Goal: Communication & Community: Share content

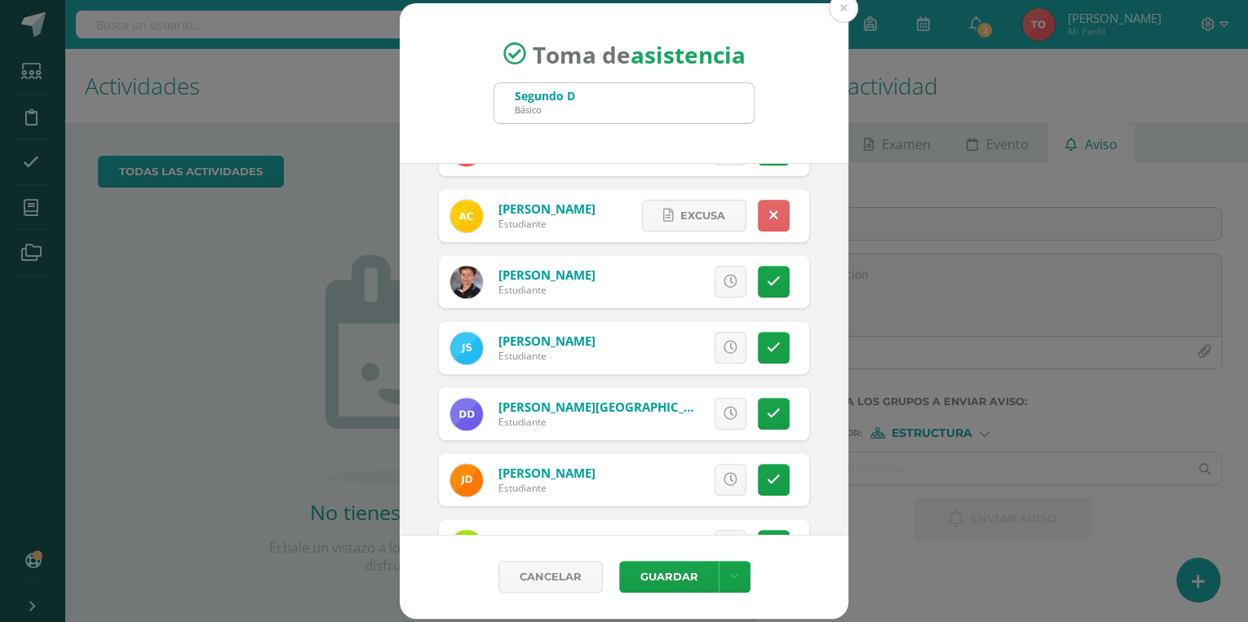
scroll to position [457, 0]
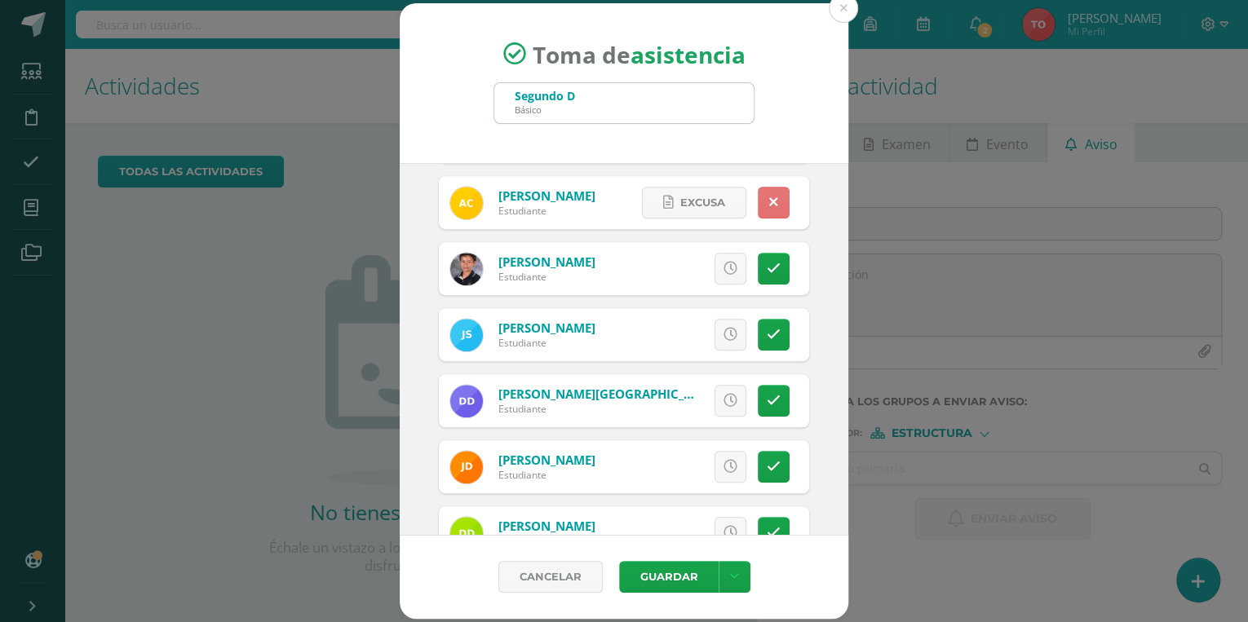
click at [769, 197] on icon at bounding box center [773, 203] width 9 height 14
click at [724, 198] on icon at bounding box center [731, 203] width 14 height 14
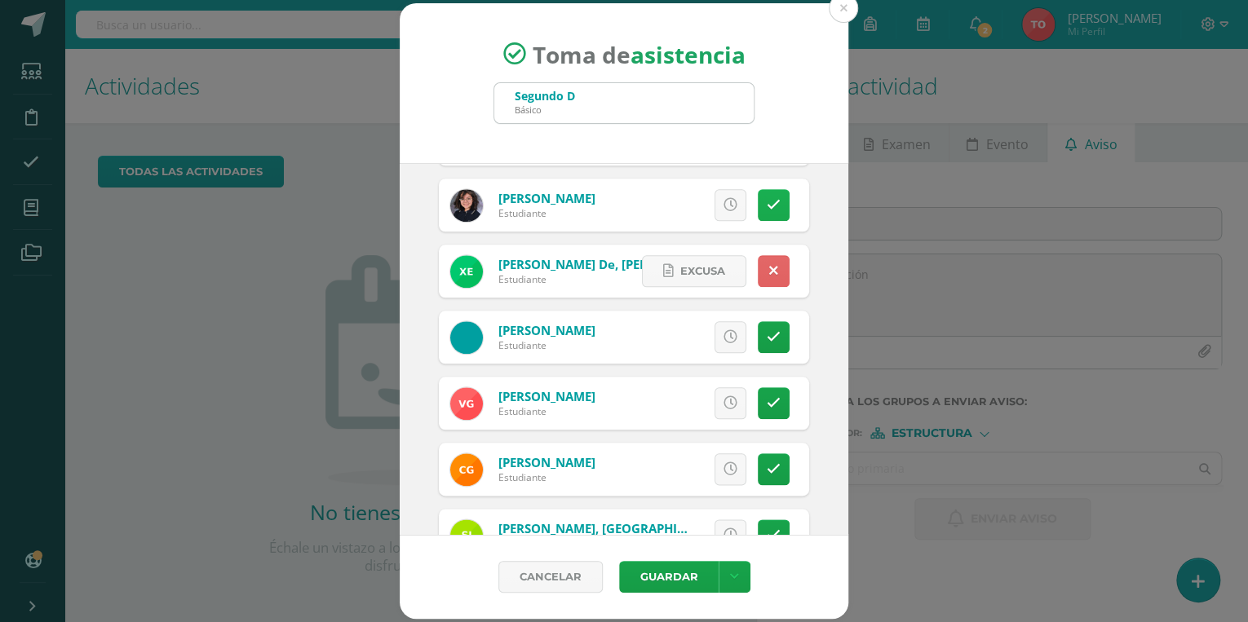
scroll to position [914, 0]
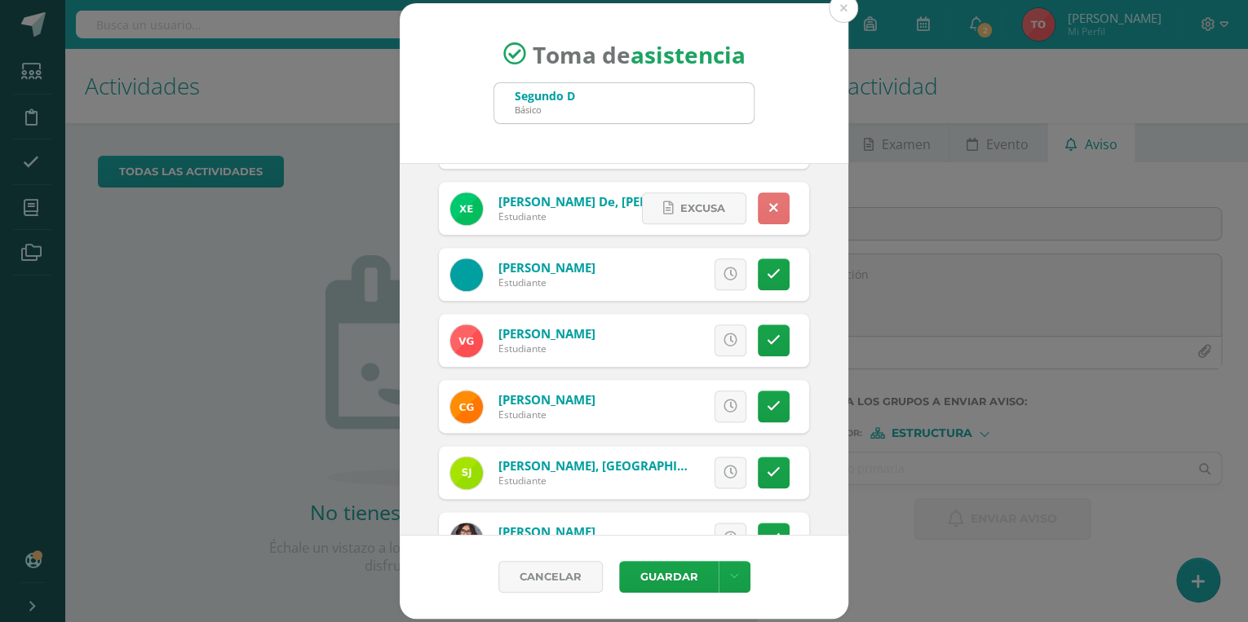
click at [758, 211] on link at bounding box center [774, 209] width 32 height 32
click at [724, 212] on icon at bounding box center [731, 209] width 14 height 14
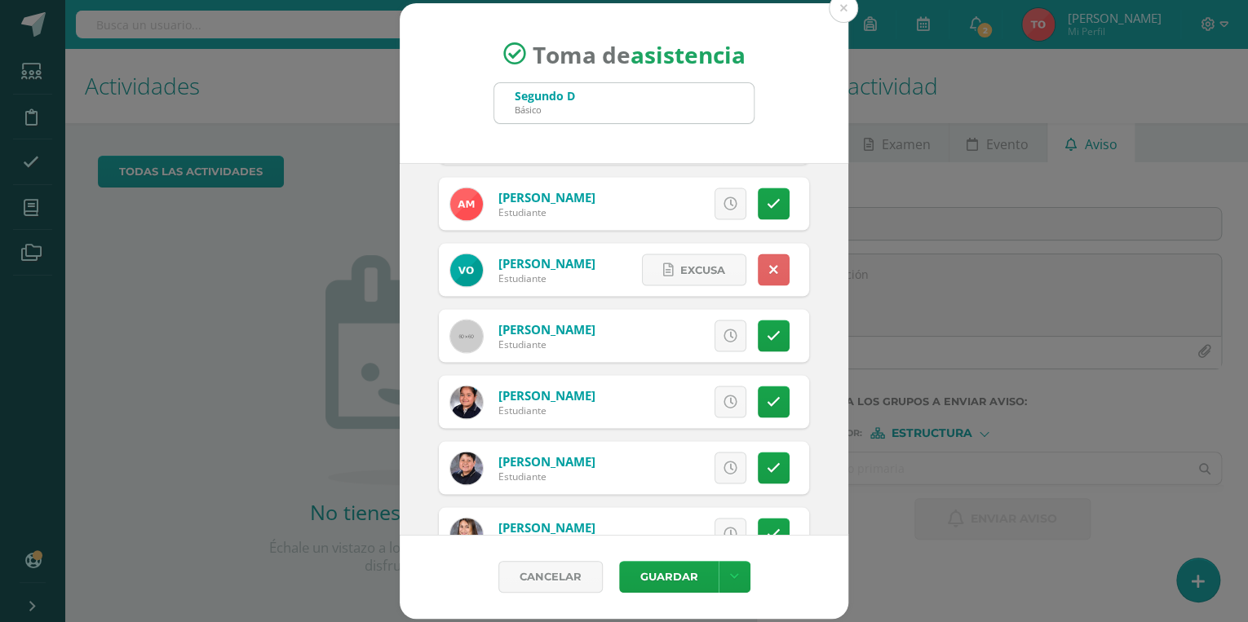
scroll to position [1566, 0]
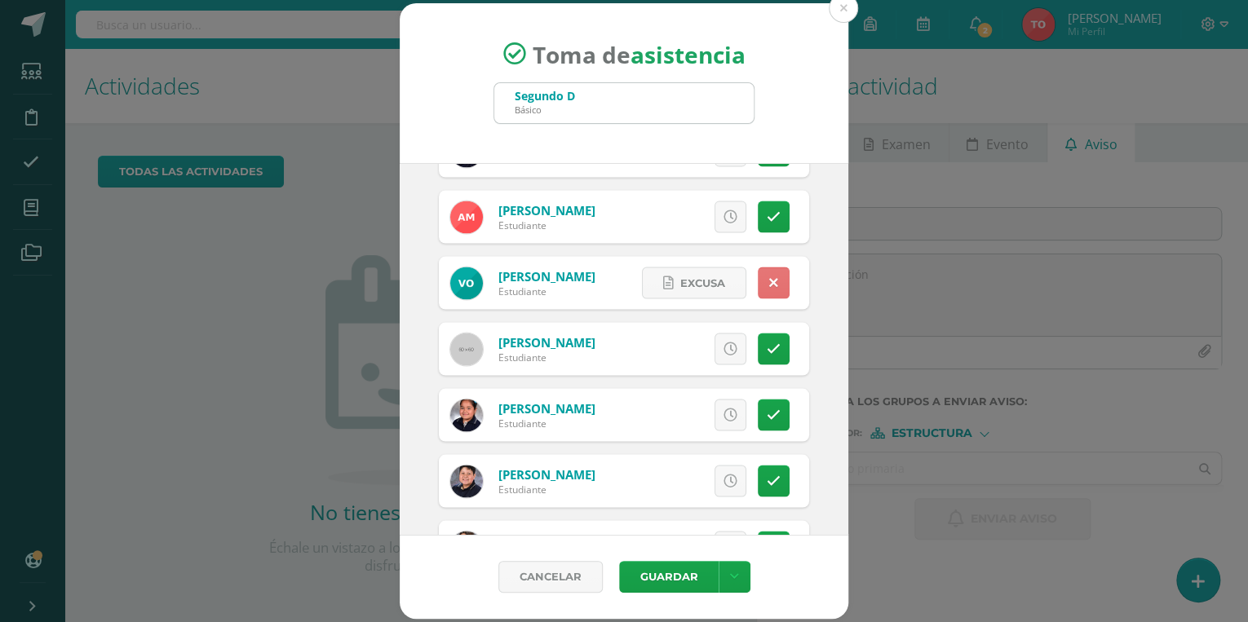
click at [769, 281] on icon at bounding box center [773, 283] width 9 height 14
click at [727, 277] on link at bounding box center [731, 283] width 32 height 32
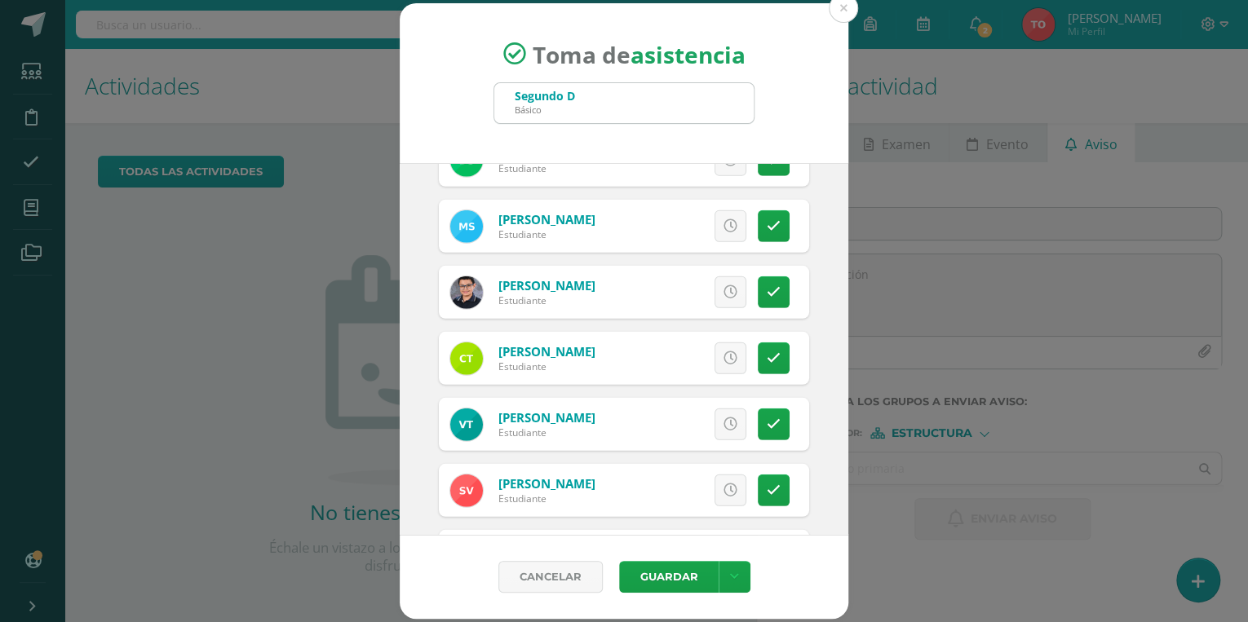
scroll to position [2424, 0]
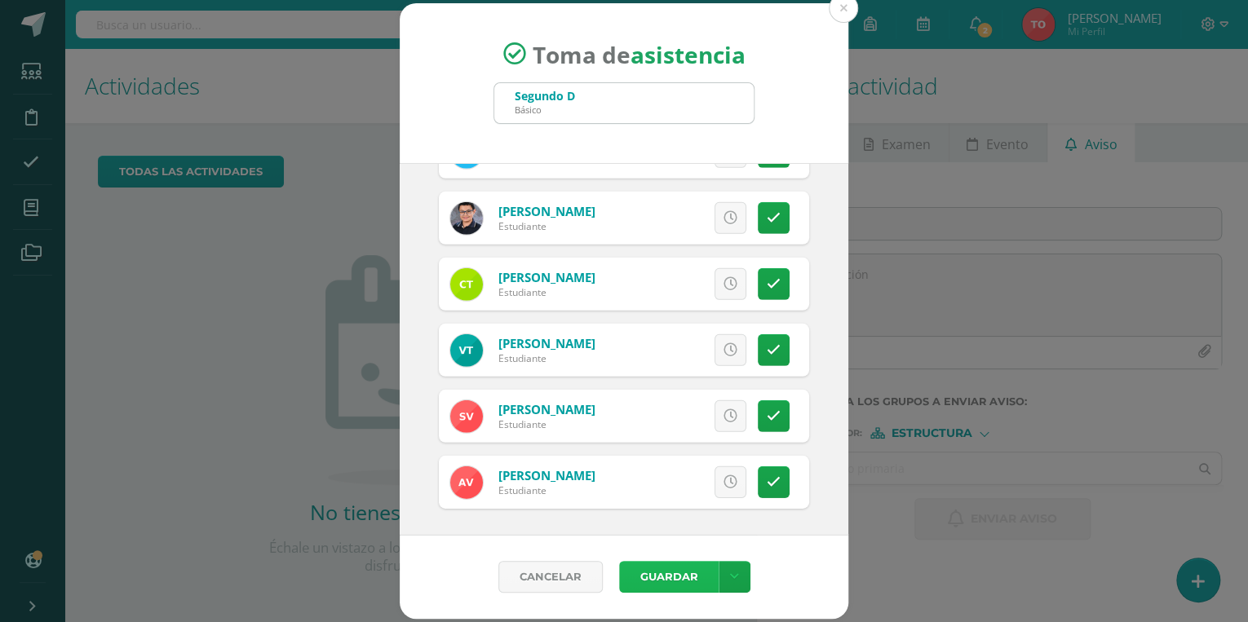
click at [675, 569] on button "Guardar" at bounding box center [669, 577] width 100 height 32
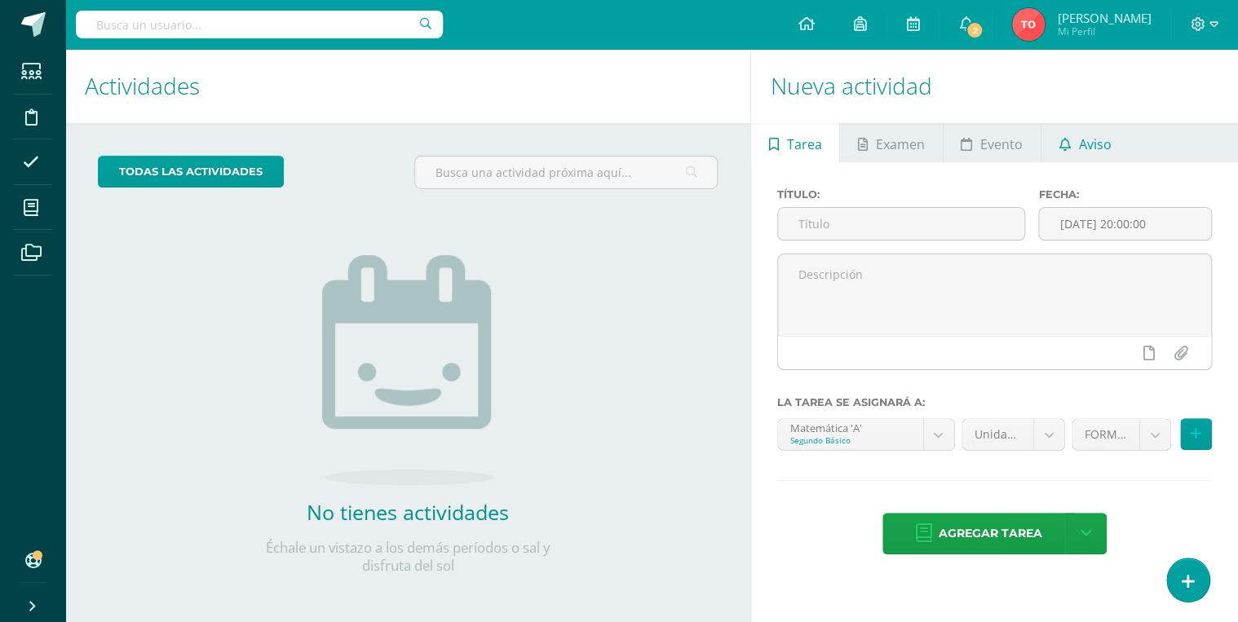
click at [1071, 144] on link "Aviso" at bounding box center [1085, 142] width 87 height 39
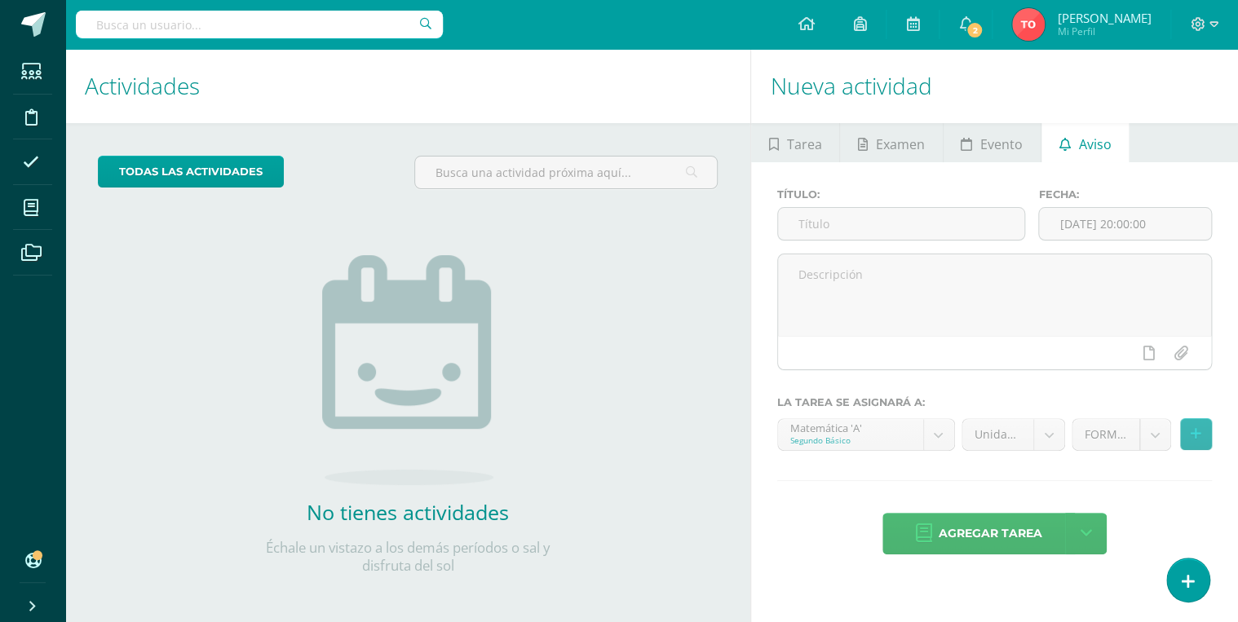
scroll to position [4, 0]
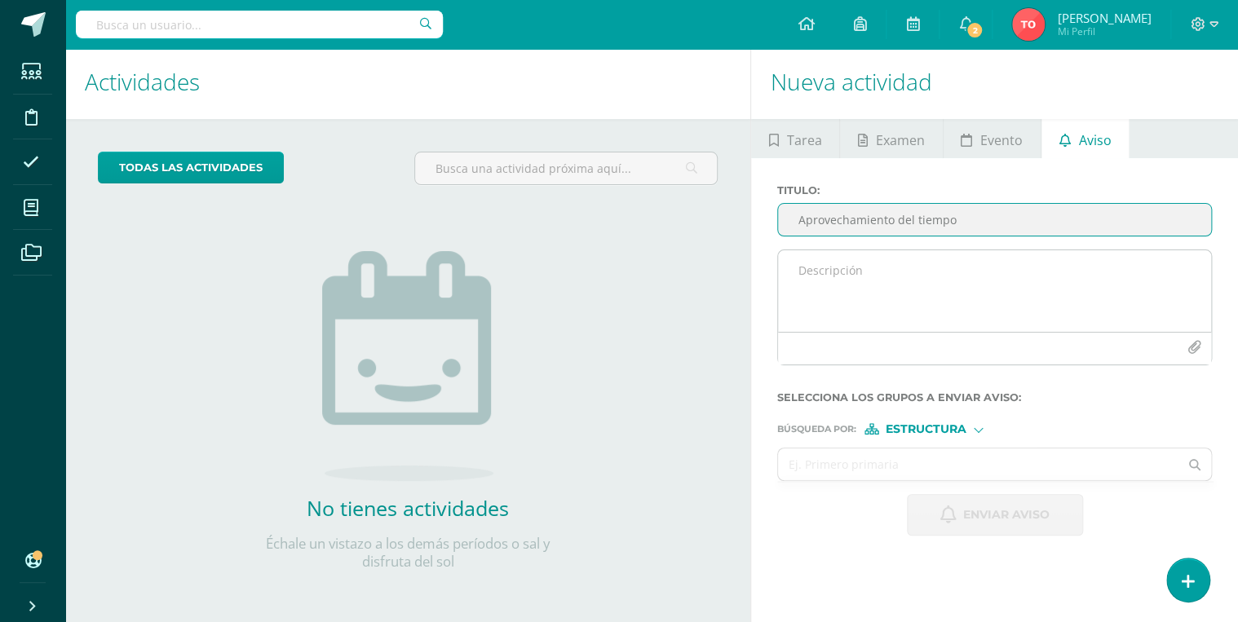
type input "Aprovechamiento del tiempo"
click at [908, 270] on textarea at bounding box center [994, 291] width 433 height 82
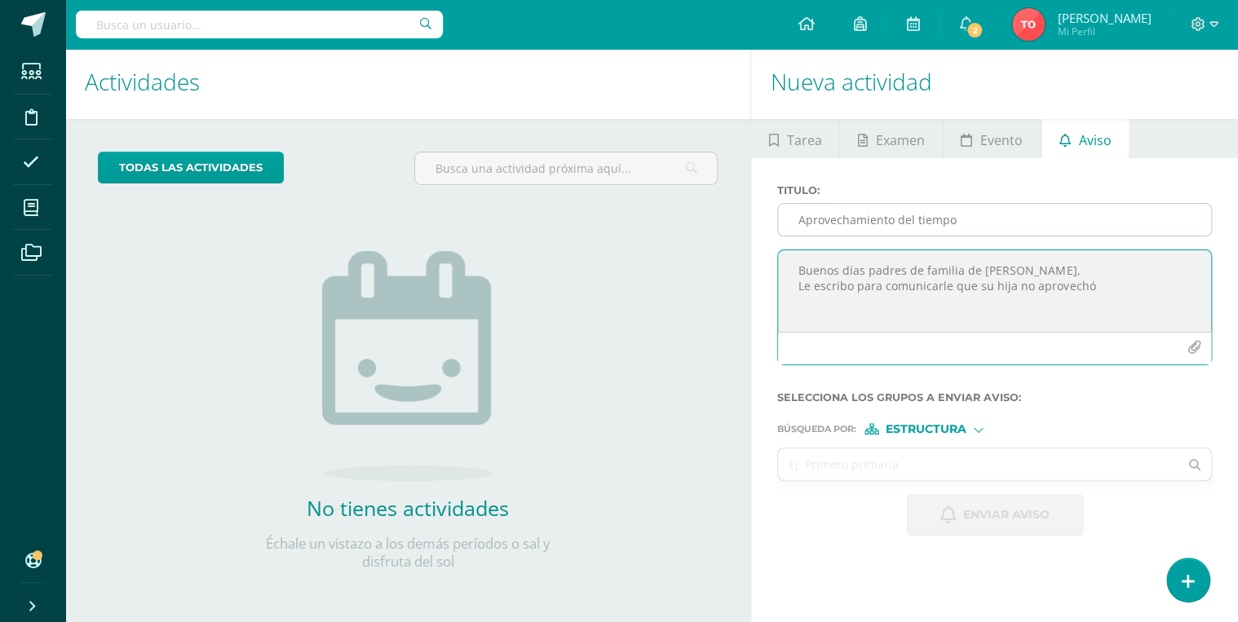
type textarea "Buenos días padres de familia de Sohía López, Le escribo para comunicarle que s…"
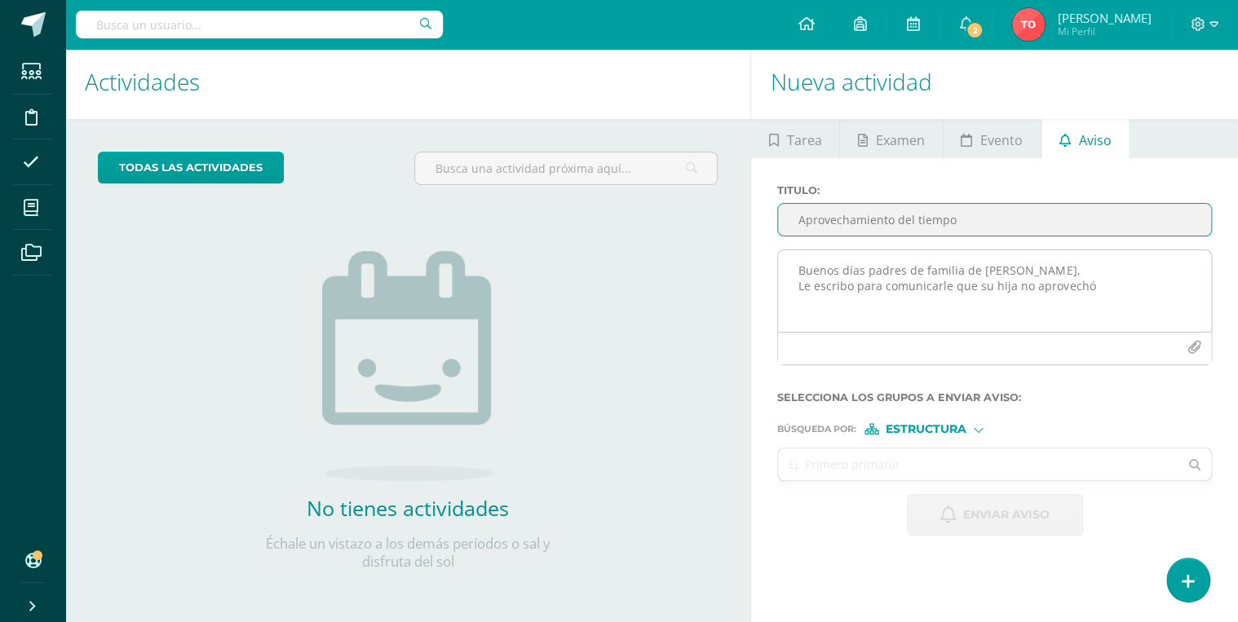
drag, startPoint x: 799, startPoint y: 219, endPoint x: 1053, endPoint y: 290, distance: 264.2
click at [1053, 290] on div "Titulo : Aprovechamiento del tiempo Buenos días padres de familia de Sohía Lópe…" at bounding box center [995, 281] width 448 height 194
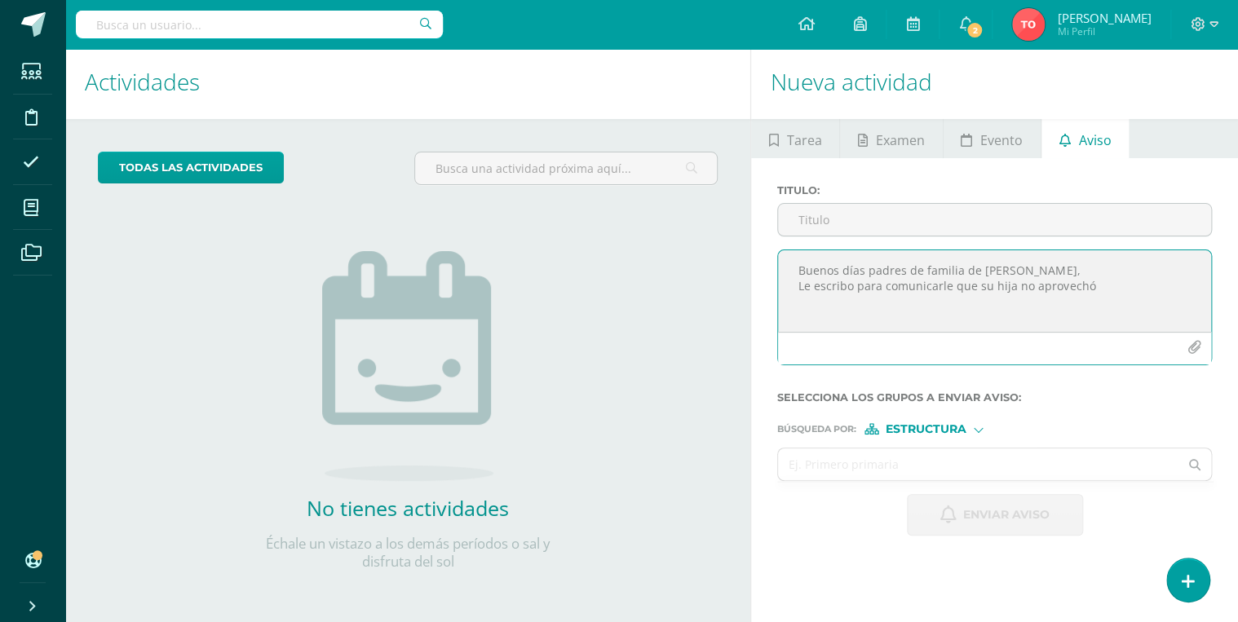
drag, startPoint x: 1103, startPoint y: 287, endPoint x: 796, endPoint y: 281, distance: 306.8
click at [796, 281] on textarea "Buenos días padres de familia de Sohía López, Le escribo para comunicarle que s…" at bounding box center [994, 291] width 433 height 82
type textarea "Buenos días padres de familia de Sohía López,"
drag, startPoint x: 798, startPoint y: 277, endPoint x: 1077, endPoint y: 290, distance: 279.3
click at [1077, 290] on textarea "Buenos días padres de familia de Sohía López," at bounding box center [994, 291] width 433 height 82
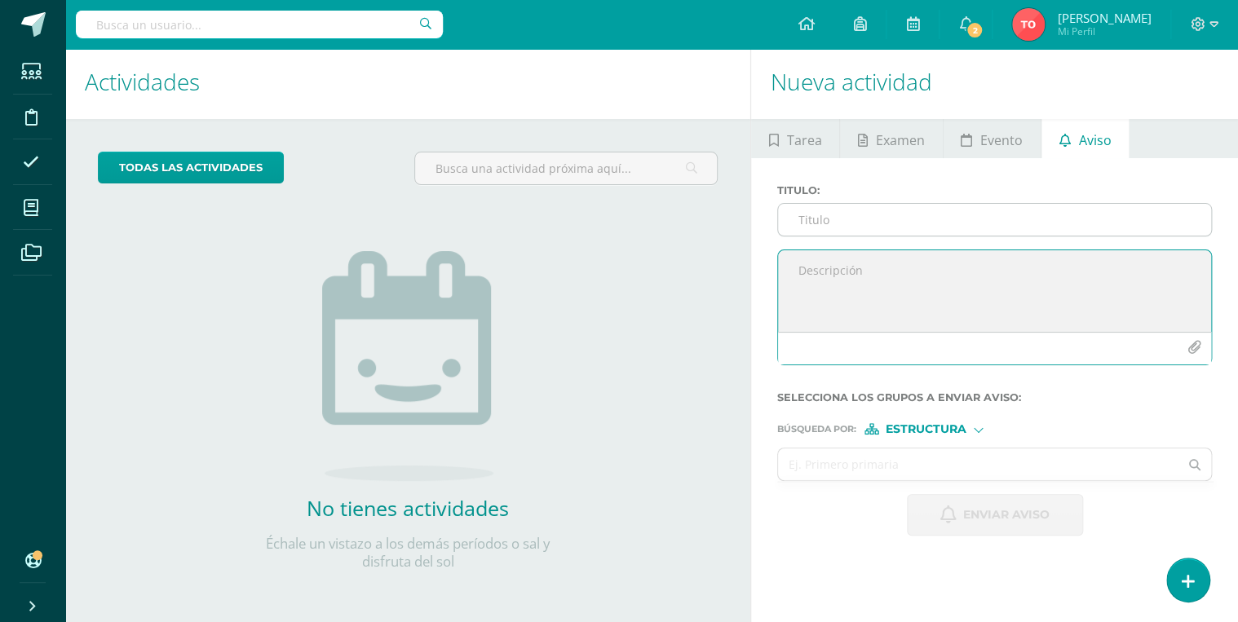
click at [910, 219] on input "Titulo :" at bounding box center [994, 220] width 433 height 32
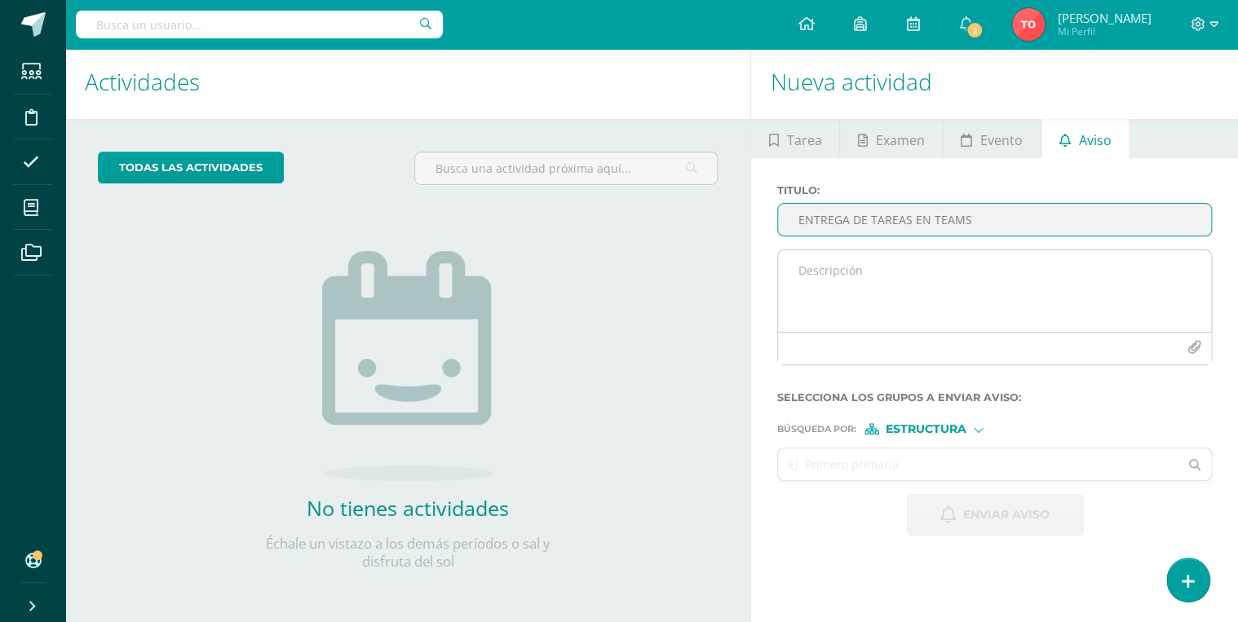
type input "ENTREGA DE TAREAS EN TEAMS"
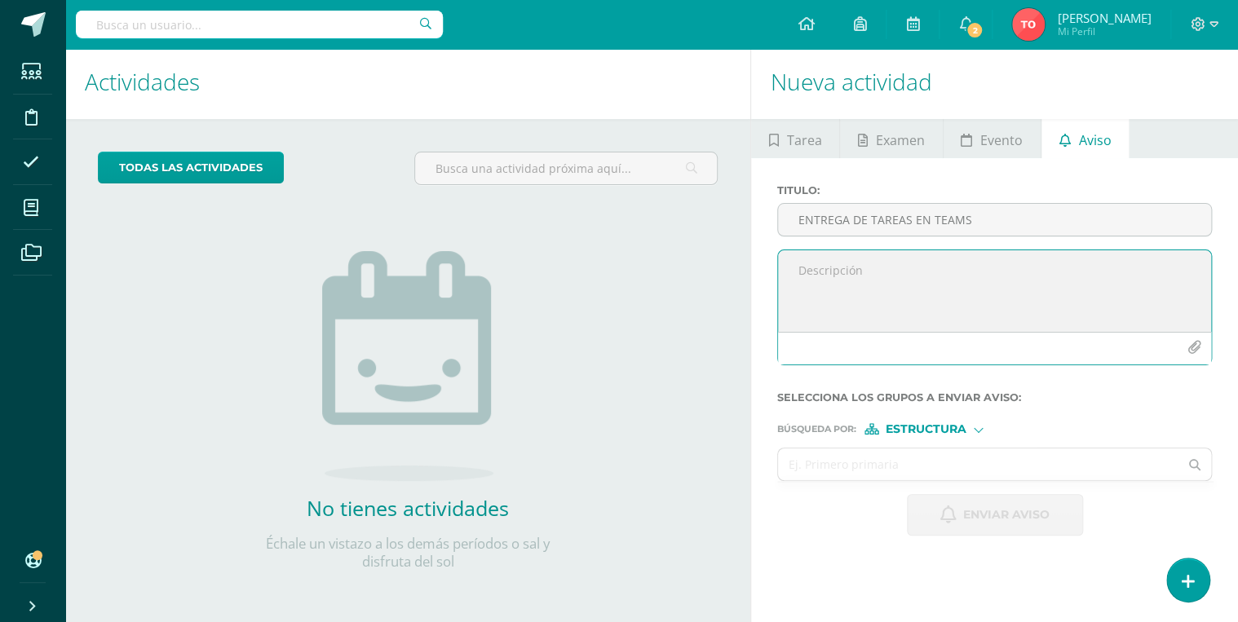
click at [881, 271] on textarea at bounding box center [994, 291] width 433 height 82
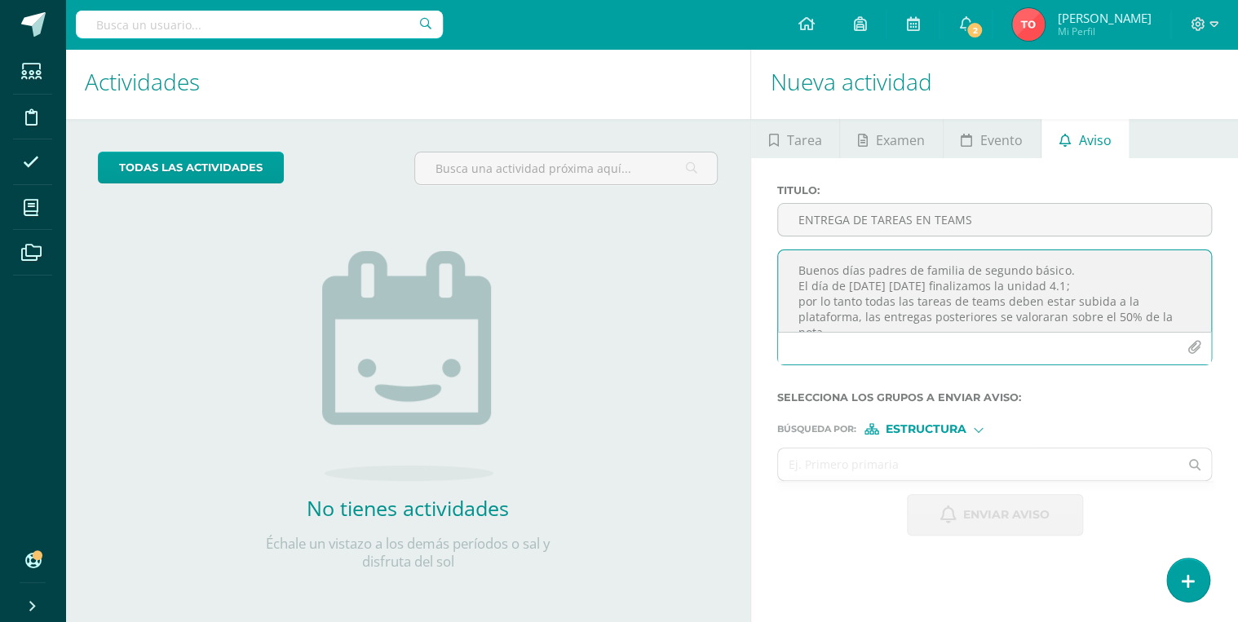
scroll to position [10, 0]
type textarea "Buenos días padres de familia de segundo básico. El día de mañana viernes 12 de…"
